Goal: Navigation & Orientation: Find specific page/section

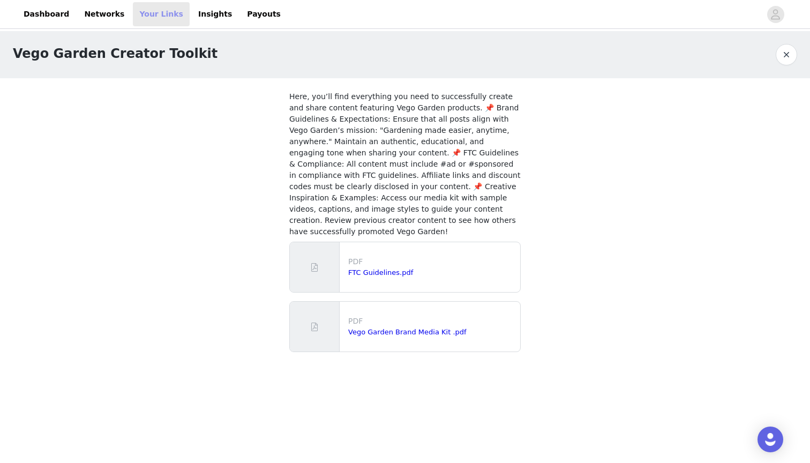
click at [144, 16] on link "Your Links" at bounding box center [161, 14] width 57 height 24
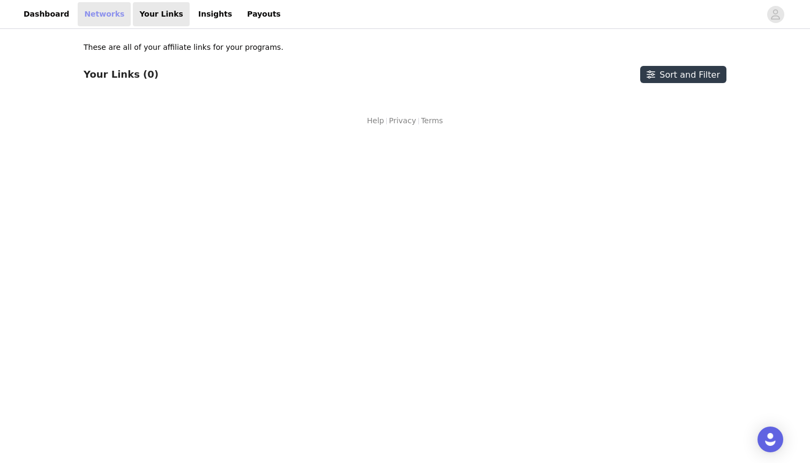
click at [95, 12] on link "Networks" at bounding box center [104, 14] width 53 height 24
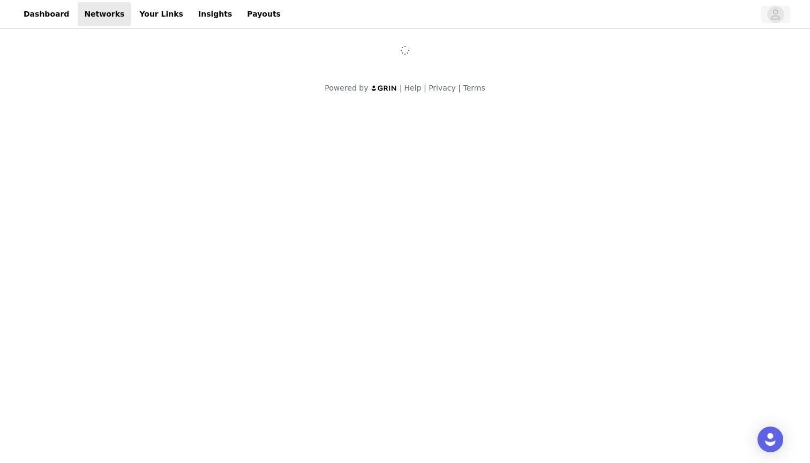
click at [779, 16] on icon "avatar" at bounding box center [776, 14] width 10 height 17
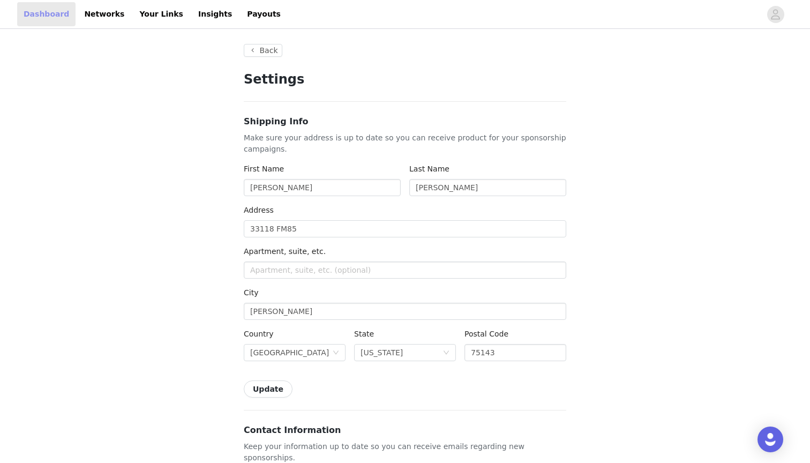
click at [48, 18] on link "Dashboard" at bounding box center [46, 14] width 58 height 24
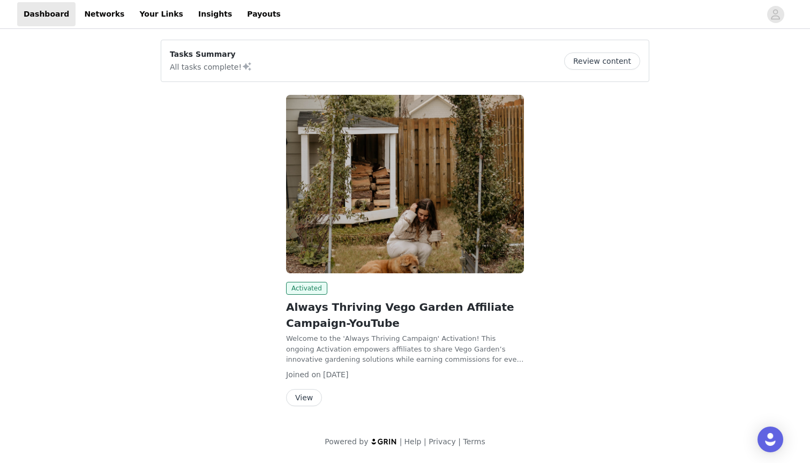
click at [310, 391] on button "View" at bounding box center [304, 397] width 36 height 17
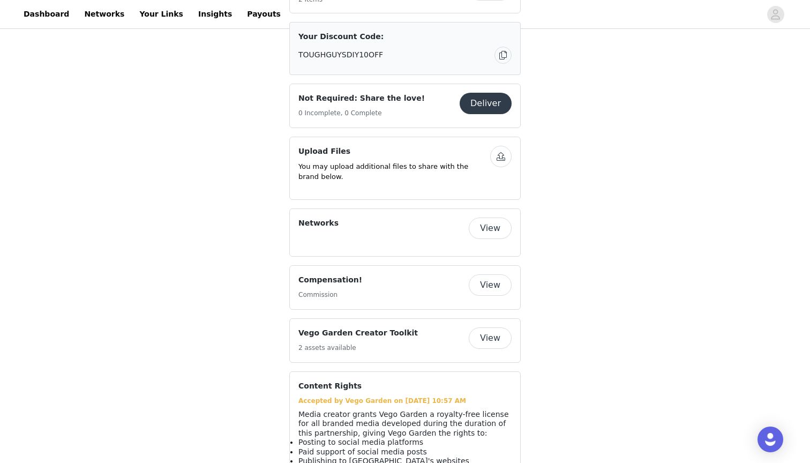
scroll to position [688, 0]
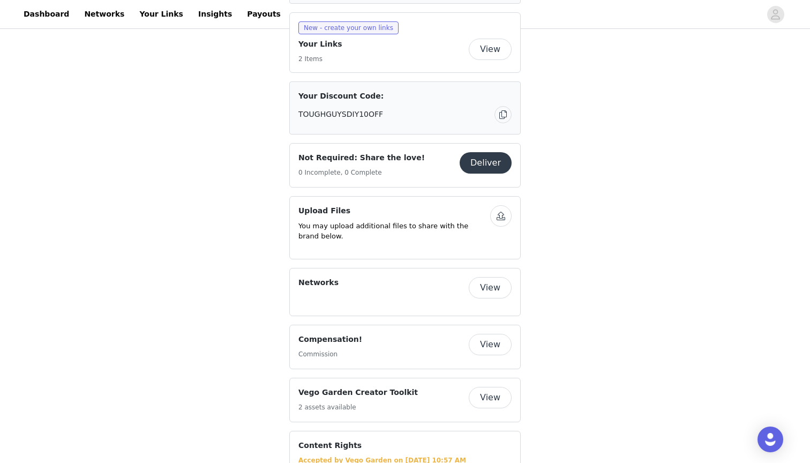
click at [480, 46] on button "View" at bounding box center [490, 49] width 43 height 21
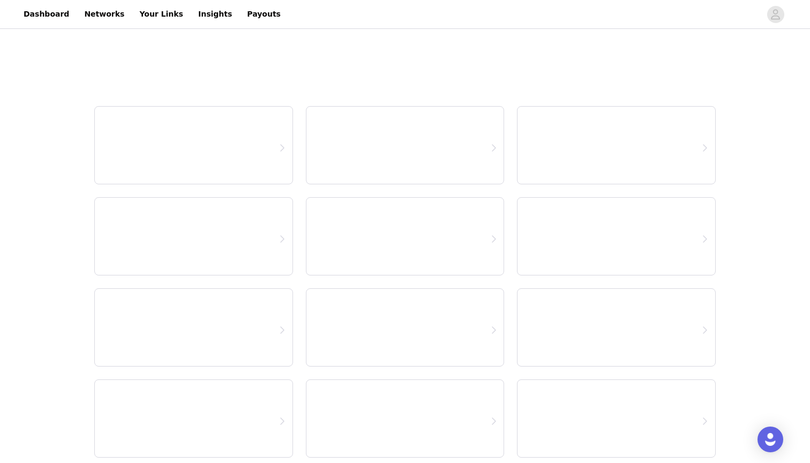
select select "12"
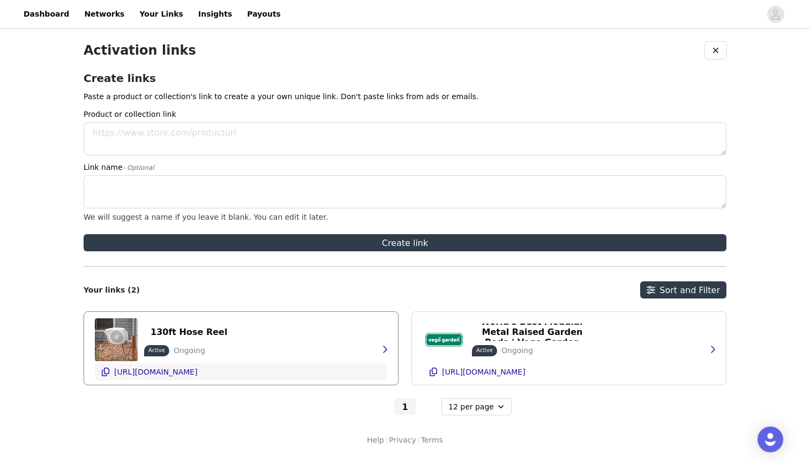
click at [105, 376] on icon "button" at bounding box center [105, 372] width 9 height 9
